Goal: Task Accomplishment & Management: Manage account settings

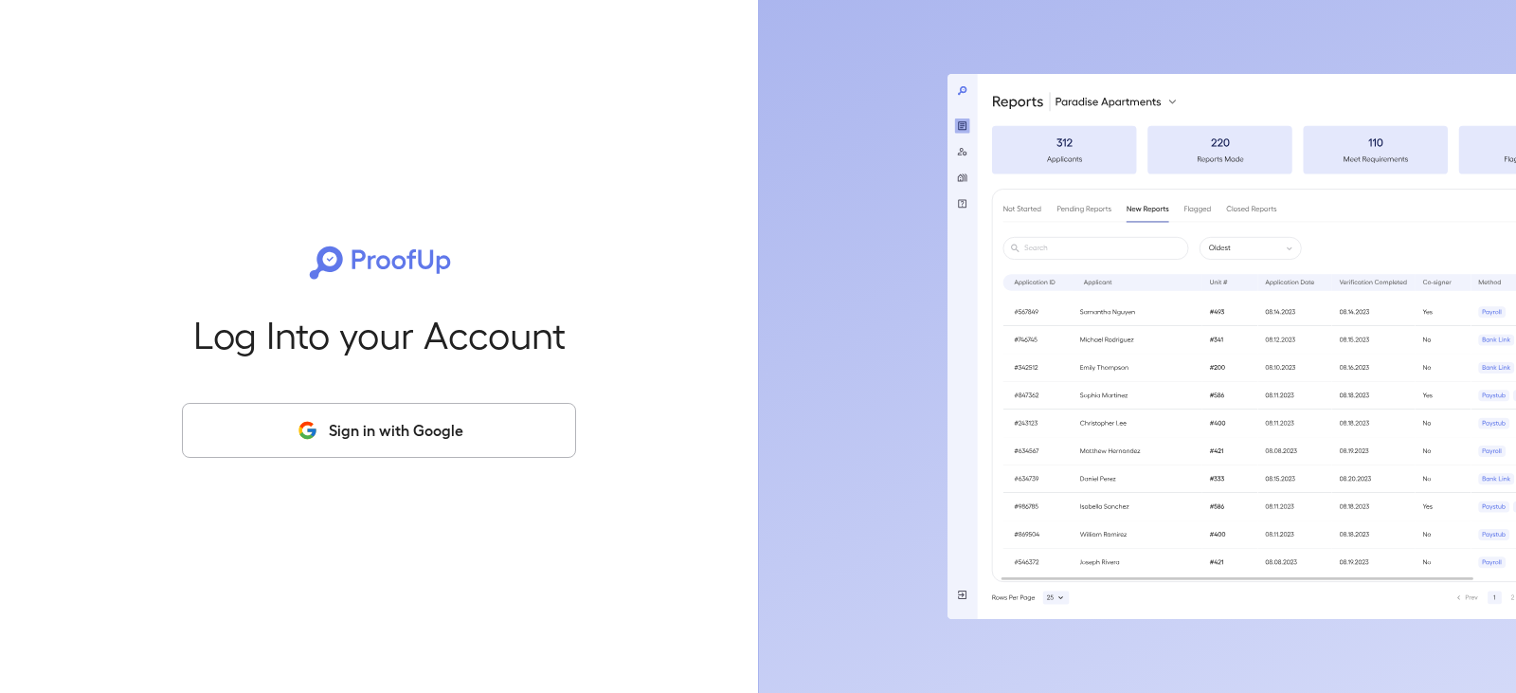
click at [318, 411] on button "Sign in with Google" at bounding box center [379, 430] width 394 height 55
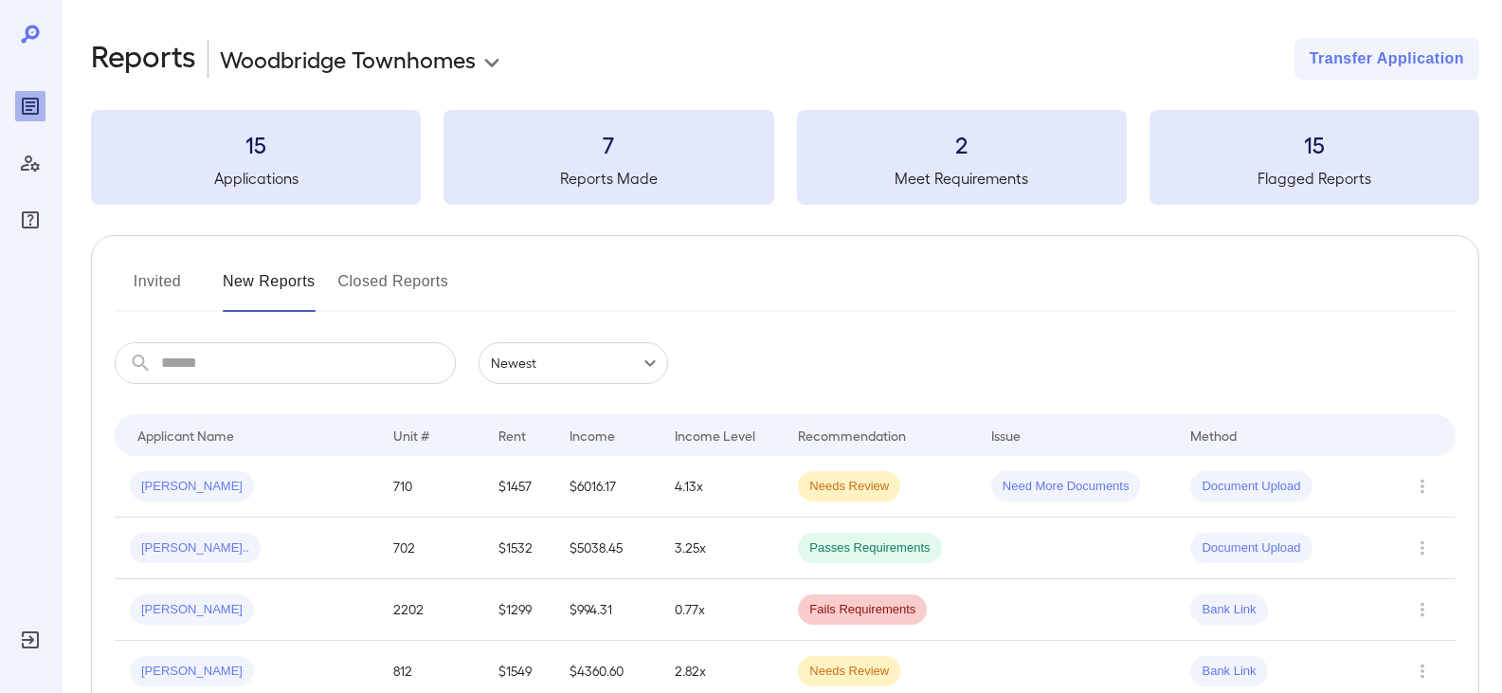
click at [135, 271] on button "Invited" at bounding box center [157, 288] width 85 height 45
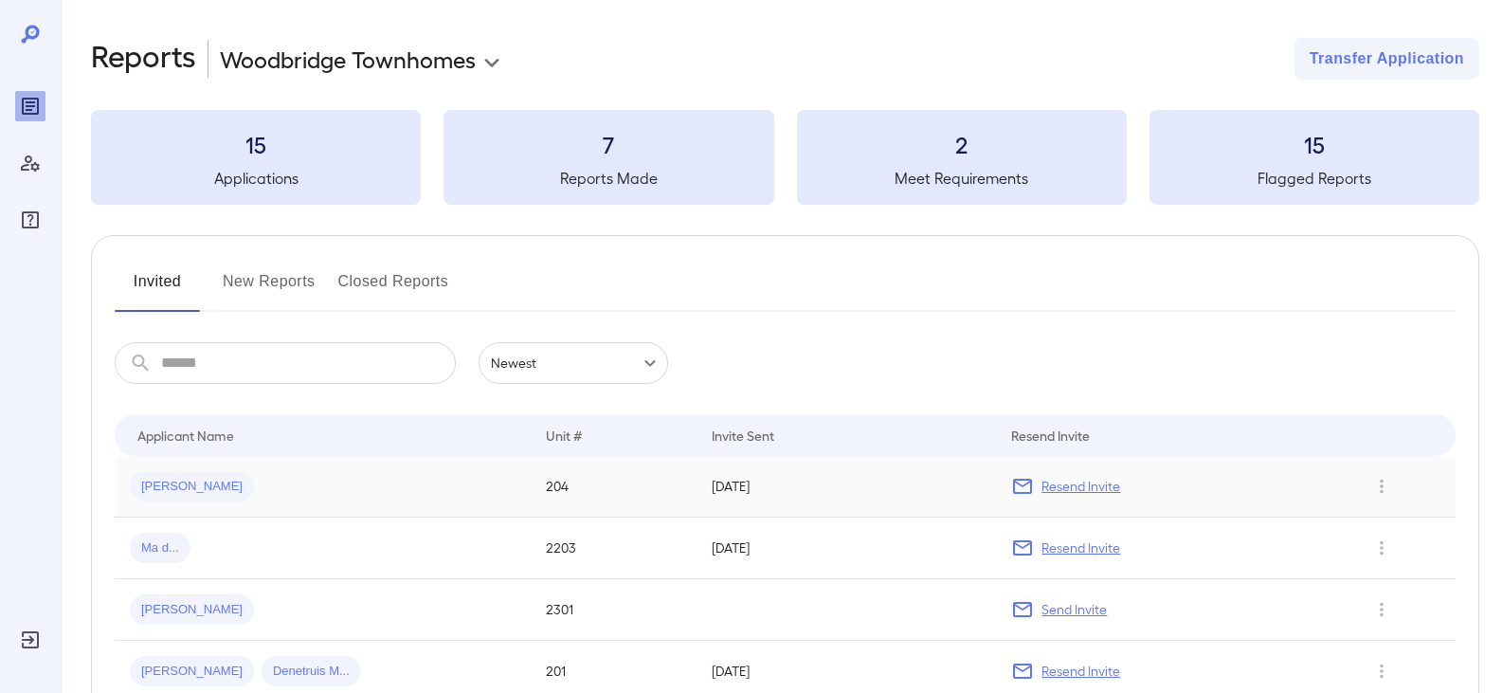
click at [1051, 483] on p "Resend Invite" at bounding box center [1080, 486] width 79 height 19
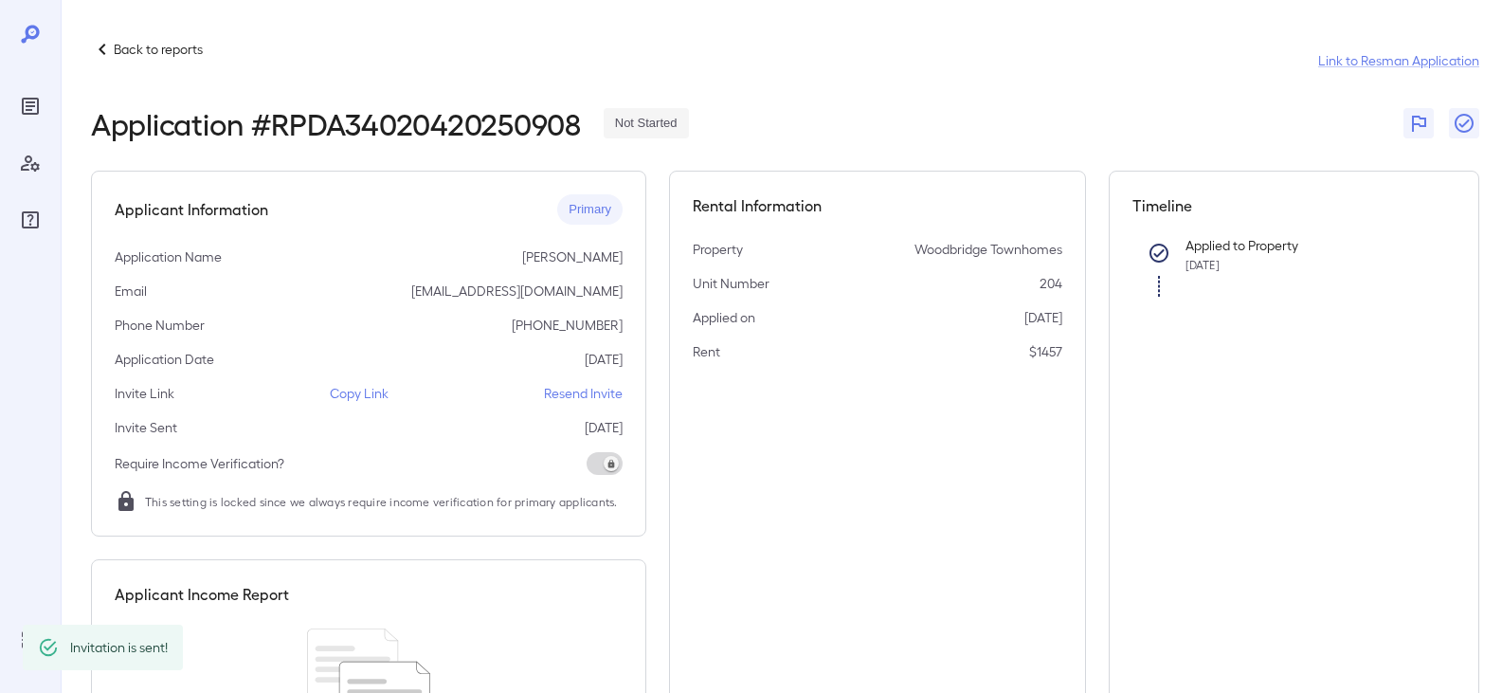
click at [573, 387] on p "Resend Invite" at bounding box center [583, 393] width 79 height 19
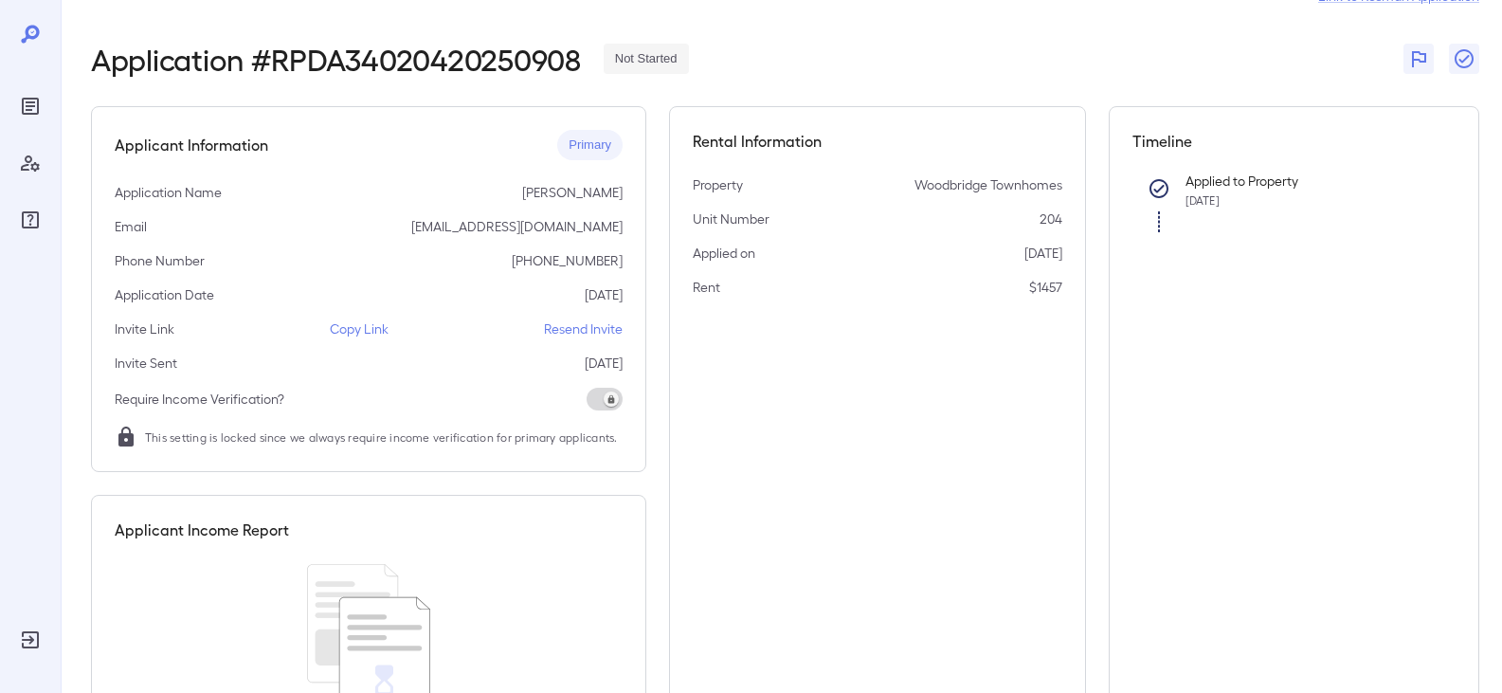
scroll to position [95, 0]
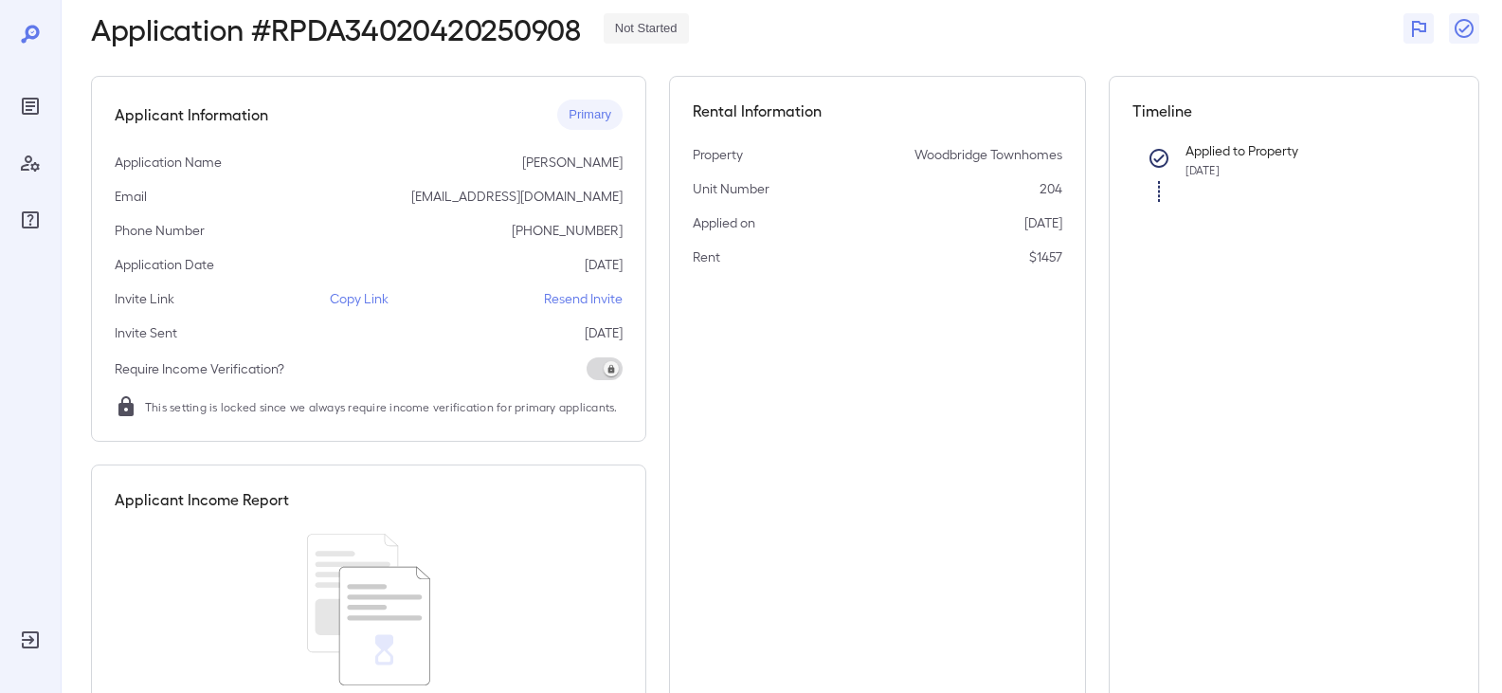
click at [576, 302] on p "Resend Invite" at bounding box center [583, 298] width 79 height 19
